Goal: Download file/media

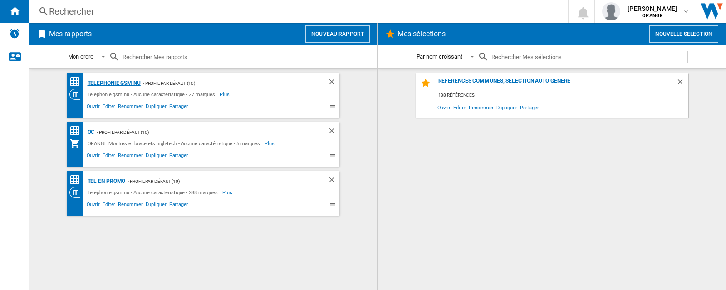
click at [111, 84] on div "Telephonie gsm nu" at bounding box center [112, 83] width 55 height 11
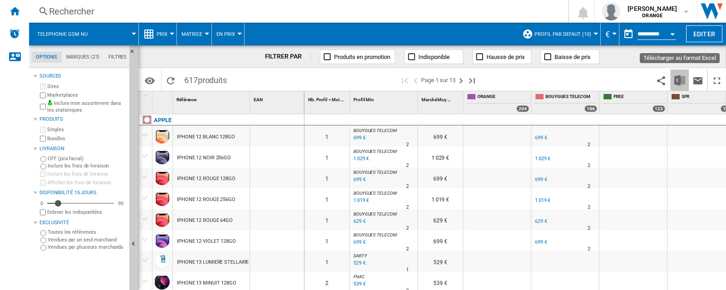
click at [675, 81] on img "Télécharger au format Excel" at bounding box center [679, 80] width 11 height 11
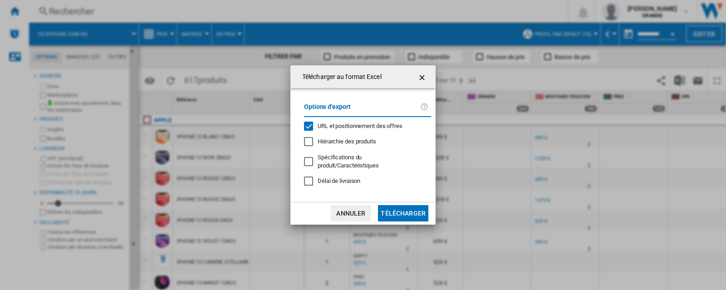
click at [307, 130] on div "URL et positionnement des offres" at bounding box center [308, 126] width 9 height 9
click at [390, 213] on button "Télécharger" at bounding box center [403, 213] width 50 height 16
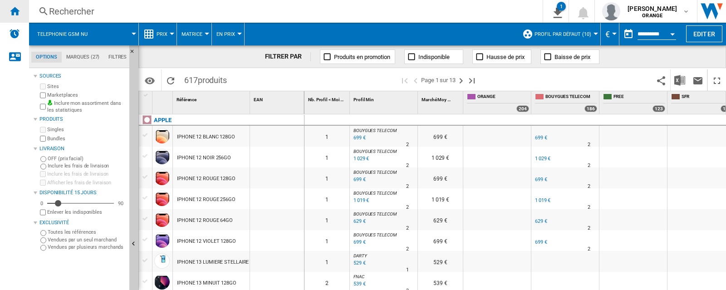
click at [15, 8] on ng-md-icon "Accueil" at bounding box center [14, 10] width 11 height 11
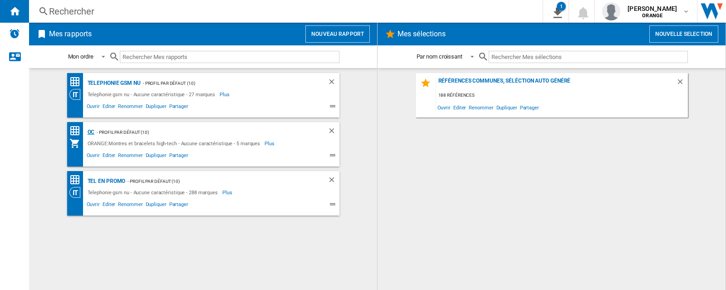
click at [90, 133] on div "OC" at bounding box center [90, 132] width 10 height 11
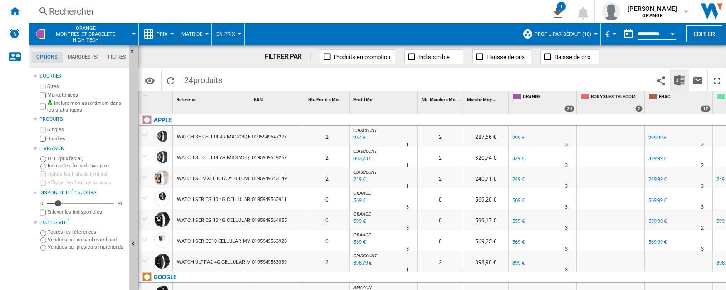
click at [680, 84] on img "Télécharger au format Excel" at bounding box center [679, 80] width 11 height 11
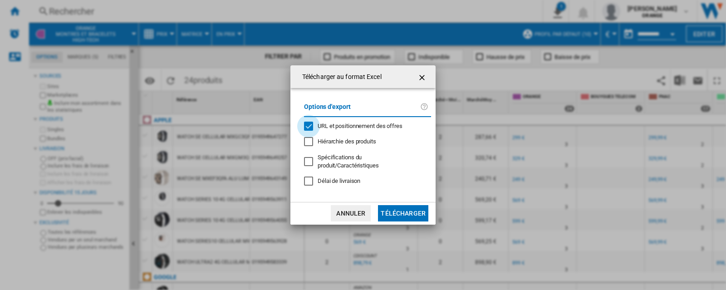
click at [307, 126] on div "URL et positionnement des offres" at bounding box center [308, 126] width 9 height 9
click at [400, 216] on button "Télécharger" at bounding box center [403, 213] width 50 height 16
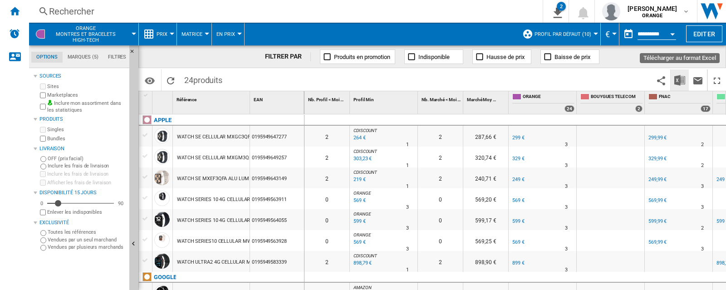
click at [678, 81] on img "Télécharger au format Excel" at bounding box center [679, 80] width 11 height 11
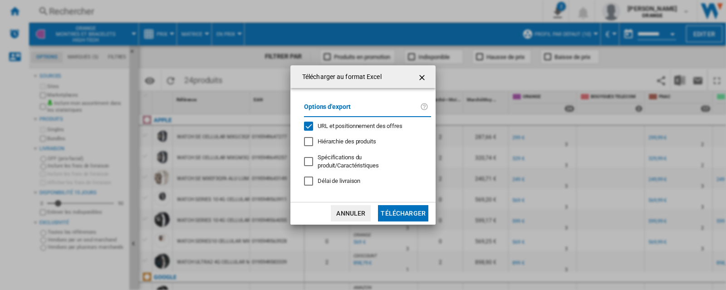
drag, startPoint x: 323, startPoint y: 125, endPoint x: 357, endPoint y: 192, distance: 75.1
click at [324, 125] on span "URL et positionnement des offres" at bounding box center [360, 126] width 85 height 7
click at [394, 213] on button "Télécharger" at bounding box center [403, 213] width 50 height 16
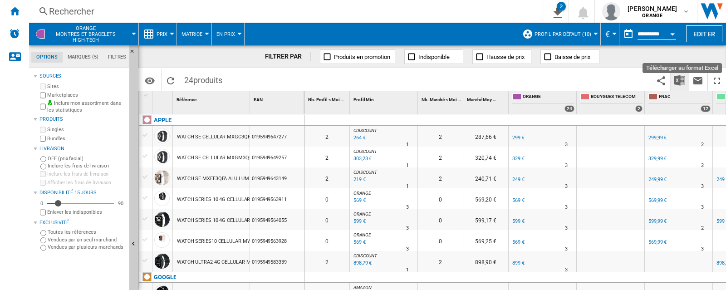
click at [681, 81] on img "Télécharger au format Excel" at bounding box center [679, 80] width 11 height 11
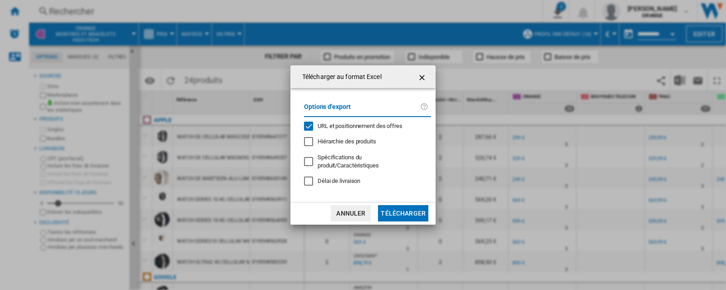
click at [327, 127] on span "URL et positionnement des offres" at bounding box center [360, 126] width 85 height 7
click at [395, 210] on button "Télécharger" at bounding box center [403, 213] width 50 height 16
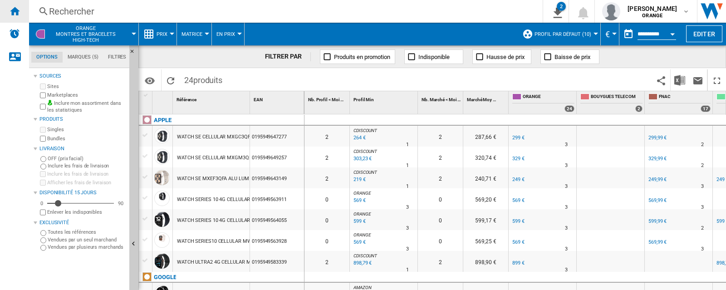
click at [17, 13] on ng-md-icon "Accueil" at bounding box center [14, 10] width 11 height 11
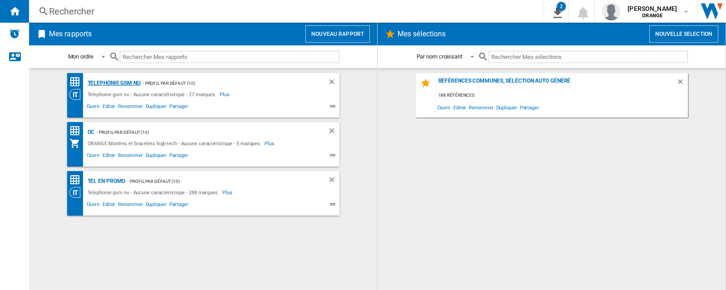
click at [105, 80] on div "Telephonie gsm nu" at bounding box center [112, 83] width 55 height 11
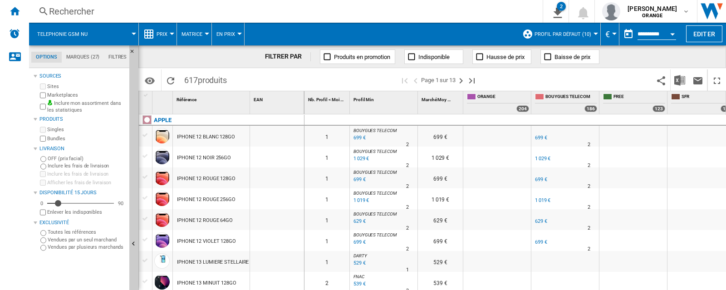
click at [167, 32] on span "Prix" at bounding box center [162, 34] width 11 height 6
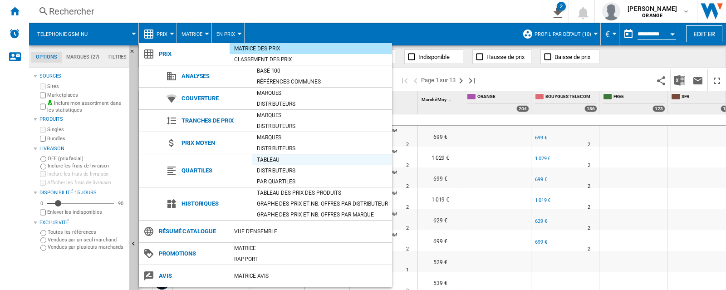
click at [280, 156] on div "Tableau" at bounding box center [322, 159] width 140 height 9
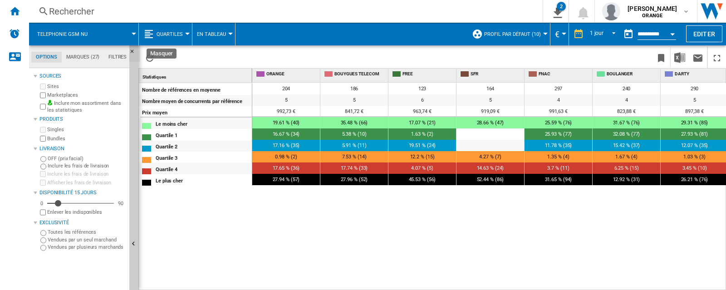
click at [132, 50] on ng-md-icon "Masquer" at bounding box center [134, 54] width 11 height 11
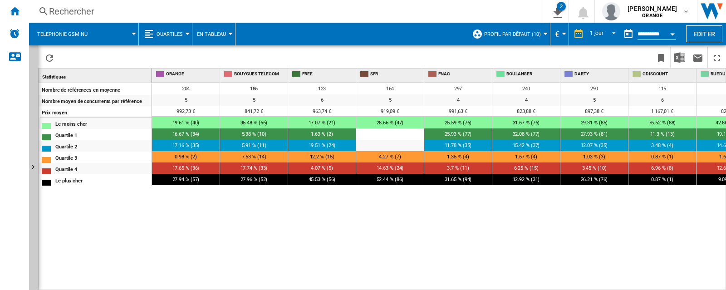
click at [321, 224] on div "204 186 123 164 297 240 290 115 308 210 5 5 6 5 4 4 5 6 4 3 992,73 € 841,72 € 9…" at bounding box center [439, 187] width 575 height 208
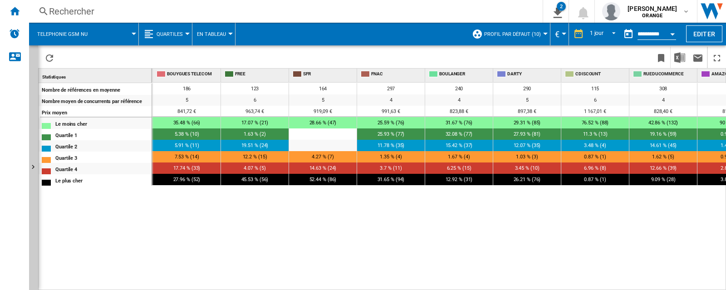
scroll to position [0, 73]
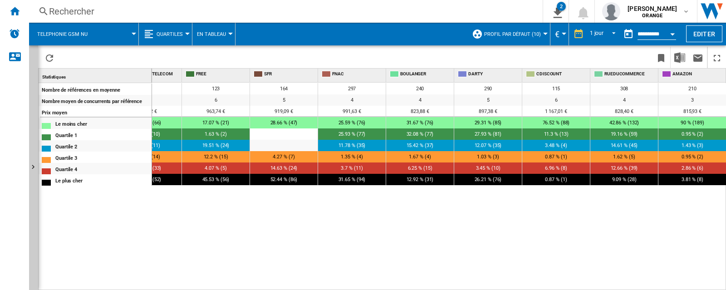
drag, startPoint x: 723, startPoint y: 287, endPoint x: 715, endPoint y: 287, distance: 8.6
click at [687, 14] on md-icon "button" at bounding box center [686, 11] width 7 height 7
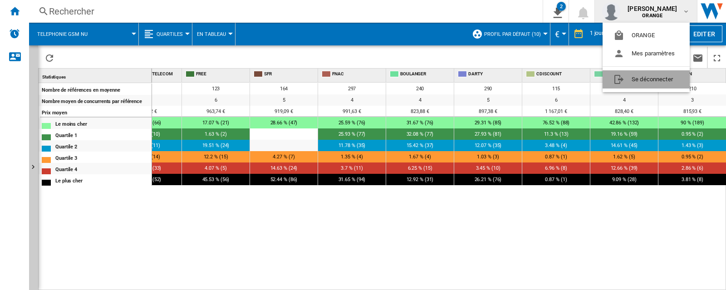
click at [659, 84] on button "Se déconnecter" at bounding box center [646, 79] width 87 height 18
